Goal: Task Accomplishment & Management: Manage account settings

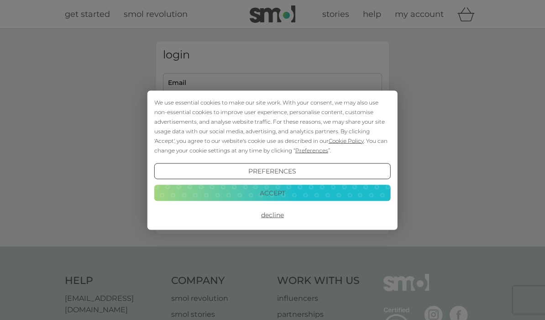
click at [283, 197] on button "Accept" at bounding box center [272, 193] width 237 height 16
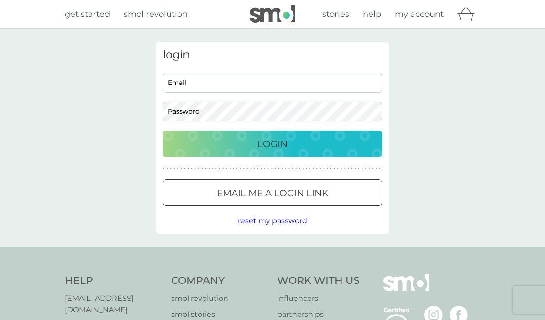
click at [215, 80] on input "Email" at bounding box center [272, 83] width 219 height 20
type input "[EMAIL_ADDRESS][DOMAIN_NAME]"
click at [273, 143] on button "Login" at bounding box center [272, 144] width 219 height 26
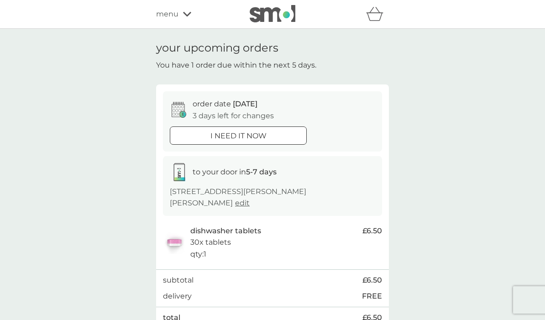
click at [181, 19] on div "menu" at bounding box center [195, 14] width 78 height 12
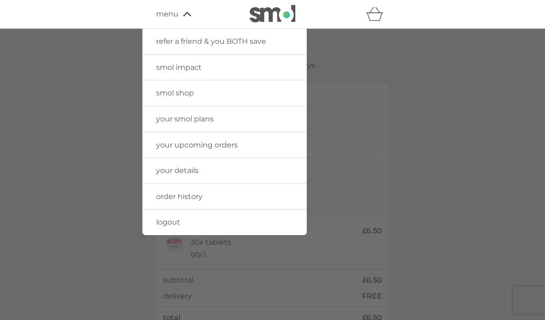
click at [191, 172] on span "your details" at bounding box center [177, 170] width 42 height 9
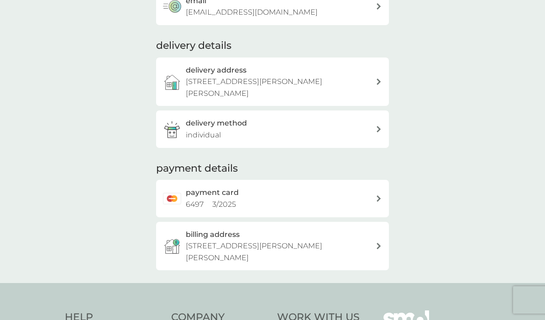
scroll to position [102, 0]
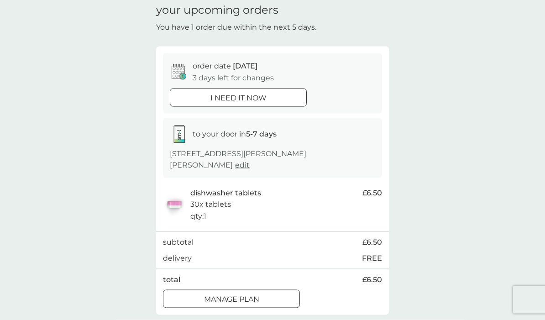
scroll to position [38, 0]
click at [255, 297] on p "Manage plan" at bounding box center [231, 299] width 55 height 12
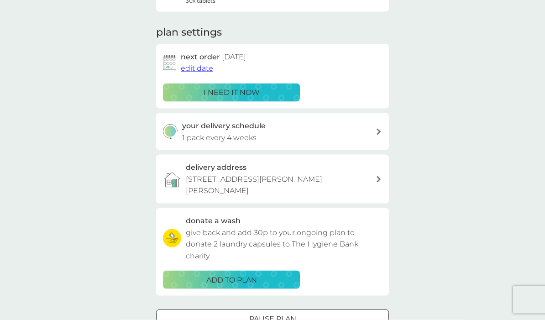
scroll to position [111, 0]
click at [381, 128] on icon at bounding box center [379, 131] width 5 height 6
select select "28"
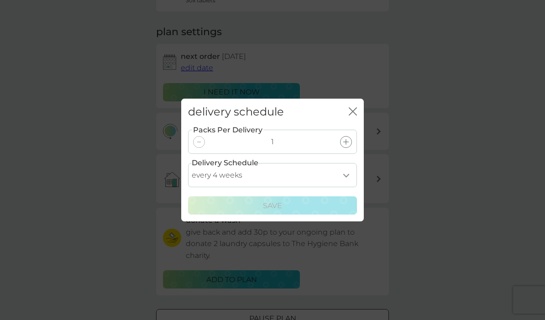
click at [354, 116] on icon "close" at bounding box center [353, 111] width 8 height 8
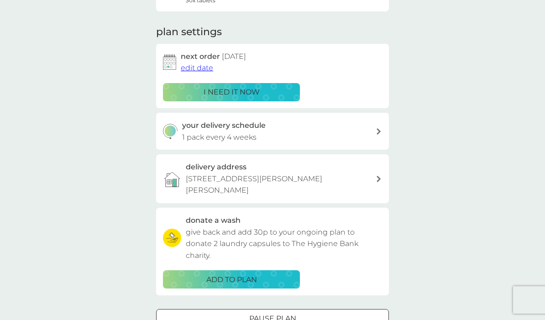
click at [196, 63] on span "edit date" at bounding box center [197, 67] width 32 height 9
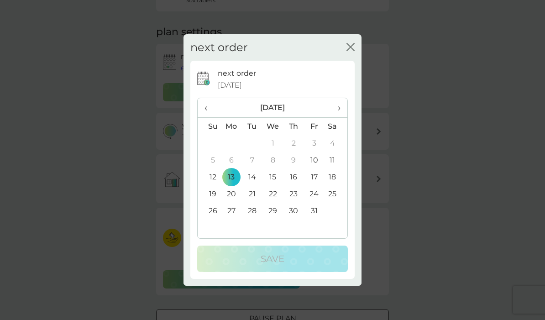
click at [340, 117] on span "›" at bounding box center [336, 107] width 9 height 19
click at [236, 169] on td "3" at bounding box center [231, 160] width 21 height 17
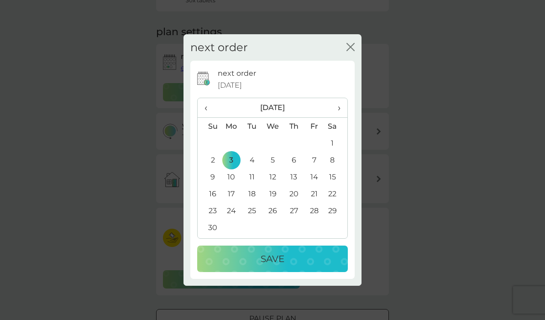
click at [279, 266] on p "Save" at bounding box center [273, 259] width 24 height 15
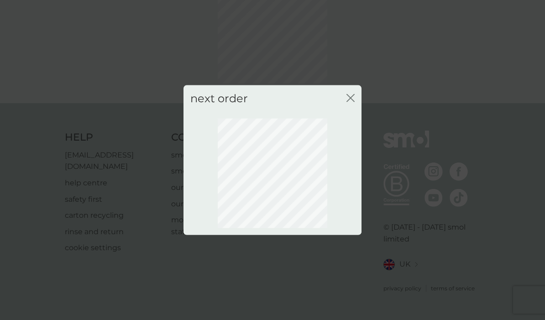
scroll to position [21, 0]
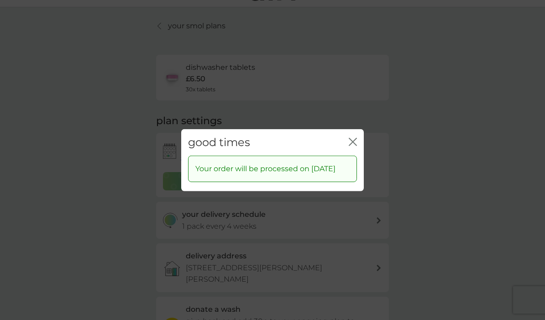
click at [355, 149] on div "close" at bounding box center [353, 142] width 8 height 13
click at [356, 145] on icon "close" at bounding box center [355, 141] width 4 height 7
